Goal: Information Seeking & Learning: Find specific fact

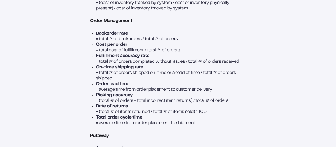
scroll to position [418, 0]
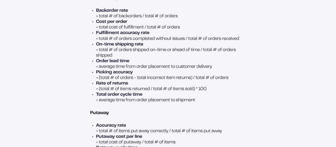
drag, startPoint x: 121, startPoint y: 95, endPoint x: 101, endPoint y: 89, distance: 20.8
click at [121, 81] on p "= (total # of orders - total incorrect item returns) / total # of orders" at bounding box center [171, 78] width 150 height 6
drag, startPoint x: 95, startPoint y: 88, endPoint x: 232, endPoint y: 96, distance: 137.6
click at [232, 81] on li "Picking accuracy = (total # of orders - total incorrect item returns) / total #…" at bounding box center [171, 75] width 150 height 11
copy li "Picking accuracy = (total # of orders - total incorrect item returns) / total #…"
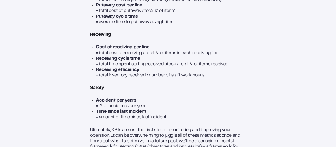
scroll to position [529, 0]
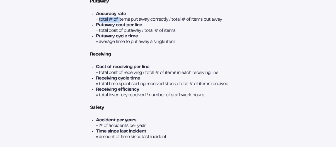
drag, startPoint x: 98, startPoint y: 35, endPoint x: 119, endPoint y: 38, distance: 21.1
click at [119, 23] on p "= total # of items put away correctly / total # of items put away" at bounding box center [171, 20] width 150 height 6
drag, startPoint x: 144, startPoint y: 38, endPoint x: 155, endPoint y: 37, distance: 11.5
click at [152, 23] on p "= total # of items put away correctly / total # of items put away" at bounding box center [171, 20] width 150 height 6
drag, startPoint x: 163, startPoint y: 37, endPoint x: 203, endPoint y: 38, distance: 40.4
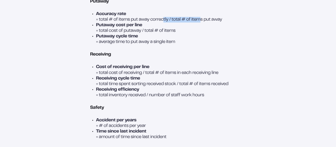
click at [199, 23] on p "= total # of items put away correctly / total # of items put away" at bounding box center [171, 20] width 150 height 6
drag, startPoint x: 213, startPoint y: 38, endPoint x: 241, endPoint y: 40, distance: 27.4
click at [241, 23] on p "= total # of items put away correctly / total # of items put away" at bounding box center [171, 20] width 150 height 6
click at [218, 39] on p "Putaway cycle time" at bounding box center [171, 37] width 150 height 6
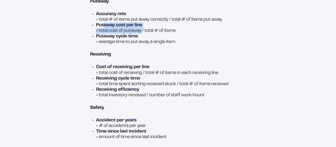
drag, startPoint x: 103, startPoint y: 46, endPoint x: 145, endPoint y: 50, distance: 41.8
click at [147, 34] on li "Putaway cost per line = total cost of putaway / total # of items" at bounding box center [171, 28] width 150 height 11
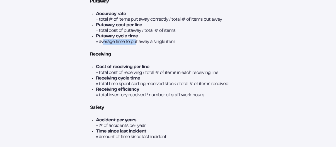
drag, startPoint x: 105, startPoint y: 58, endPoint x: 118, endPoint y: 65, distance: 15.1
click at [133, 45] on p "= average time to put away a single item" at bounding box center [171, 42] width 150 height 6
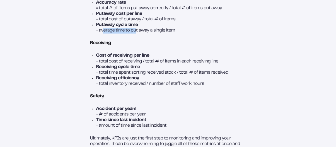
scroll to position [557, 0]
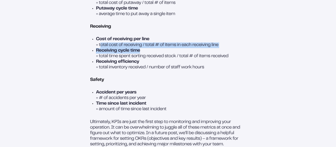
drag, startPoint x: 99, startPoint y: 62, endPoint x: 198, endPoint y: 68, distance: 98.6
click at [198, 68] on ul "Cost of receiving per line = total cost of receiving / total # of items in each…" at bounding box center [168, 53] width 156 height 33
click at [237, 48] on p "= total cost of receiving / total # of items in each receiving line" at bounding box center [171, 45] width 150 height 6
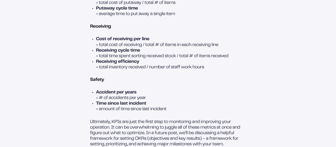
scroll to position [585, 0]
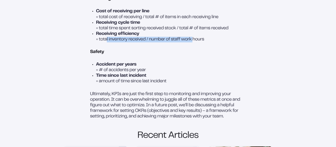
drag, startPoint x: 104, startPoint y: 56, endPoint x: 212, endPoint y: 57, distance: 107.6
click at [193, 42] on p "= total inventory received / number of staff work hours" at bounding box center [171, 40] width 150 height 6
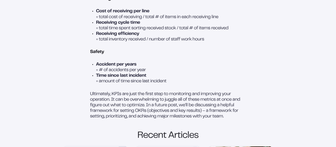
click at [228, 42] on p "= total inventory received / number of staff work hours" at bounding box center [171, 40] width 150 height 6
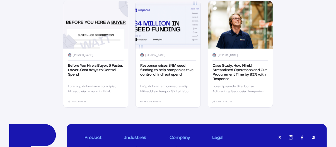
scroll to position [780, 0]
